Goal: Check status: Check status

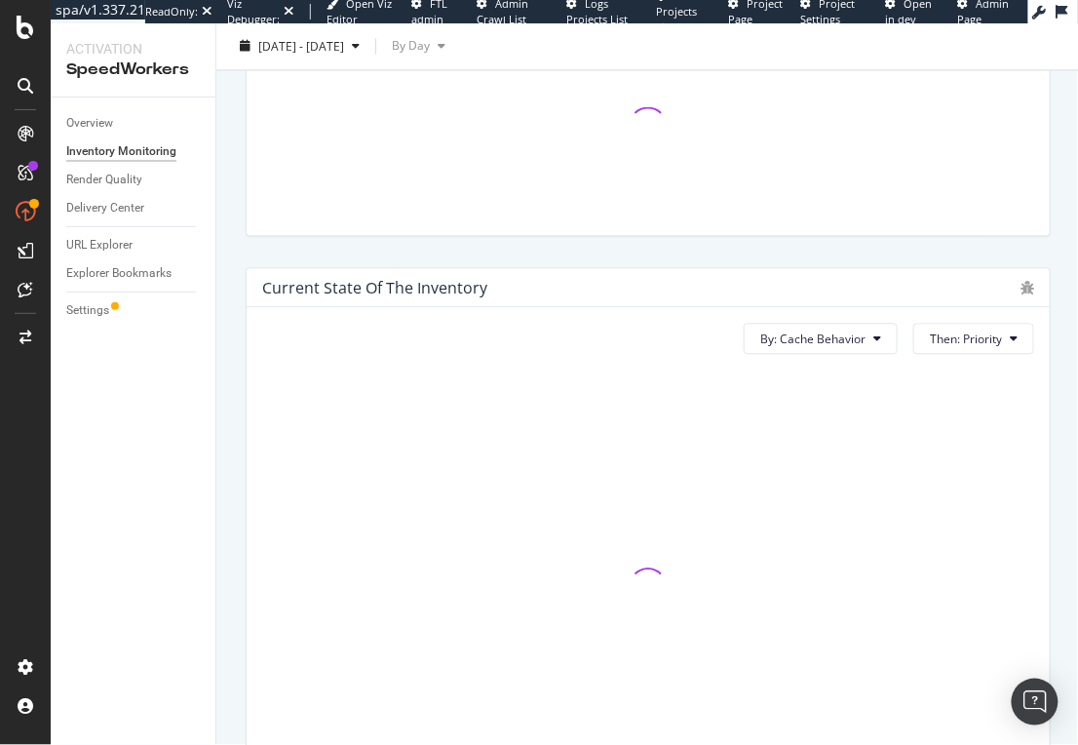
scroll to position [898, 0]
